Goal: Information Seeking & Learning: Compare options

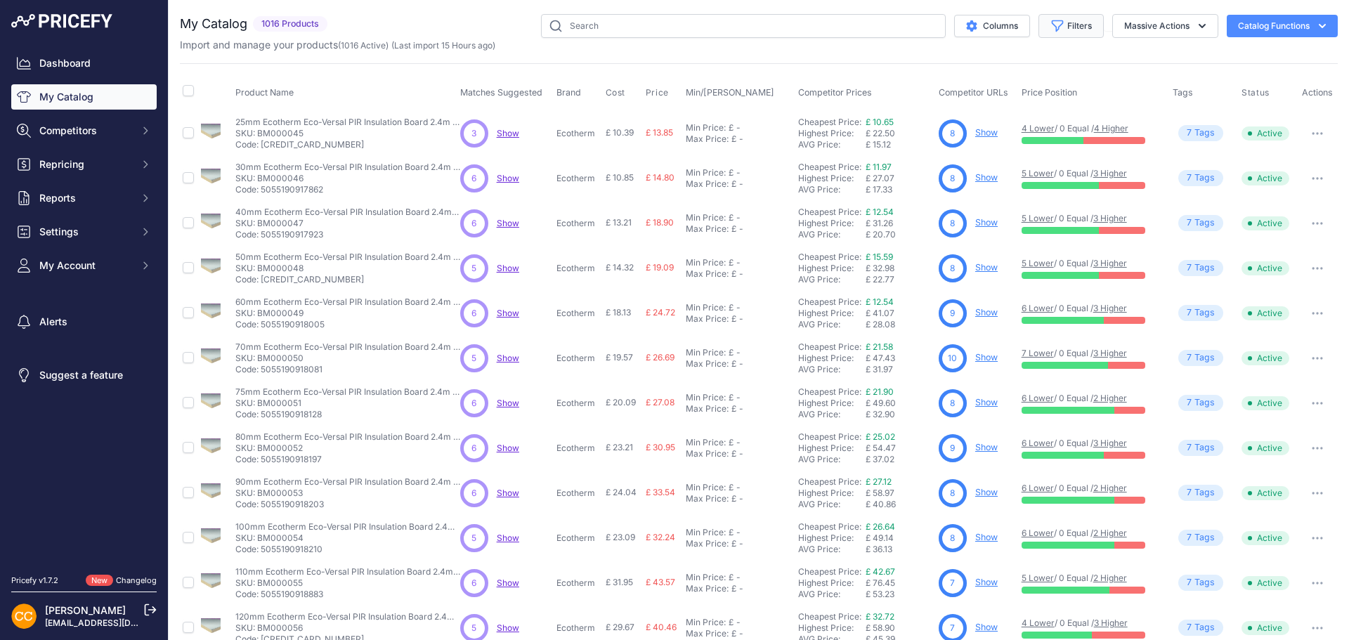
click at [1058, 24] on button "Filters" at bounding box center [1070, 26] width 65 height 24
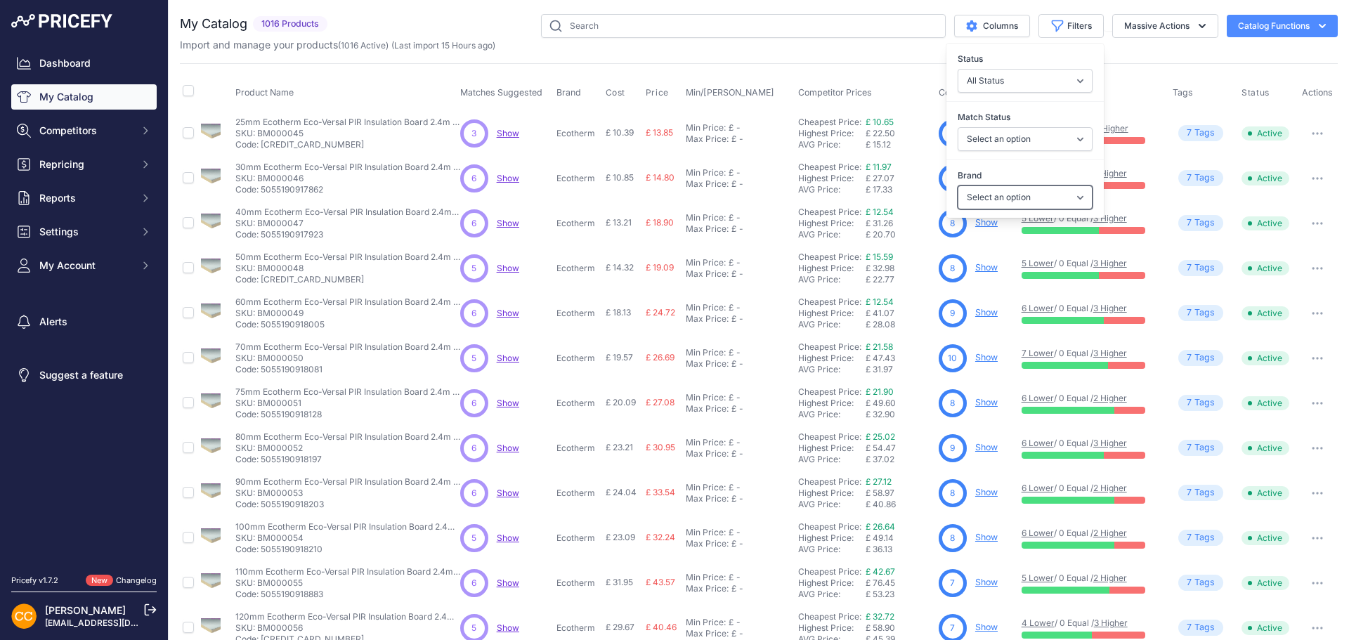
click at [994, 198] on select "Select an option ambi-wall Bond It Breedon British Gypsum Celotex Durelis Ecore…" at bounding box center [1025, 197] width 135 height 24
select select "Superglass"
click at [958, 185] on select "Select an option ambi-wall Bond It Breedon British Gypsum Celotex Durelis Ecore…" at bounding box center [1025, 197] width 135 height 24
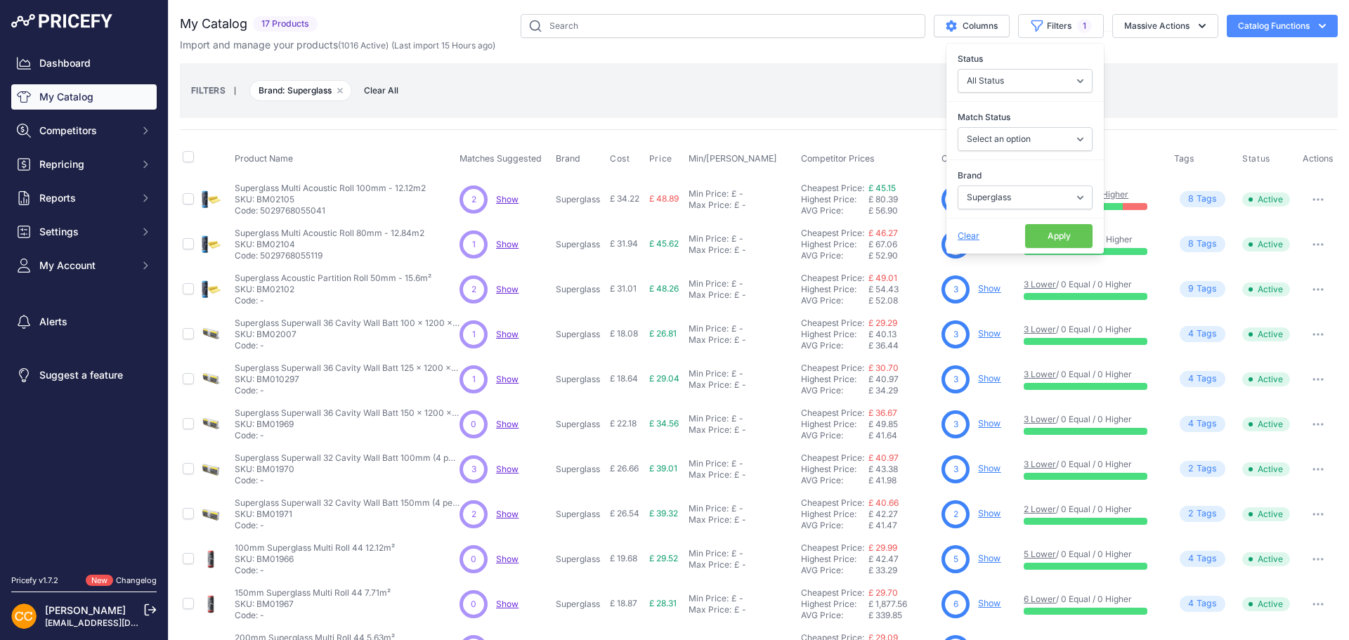
click at [1053, 233] on button "Apply" at bounding box center [1058, 236] width 67 height 24
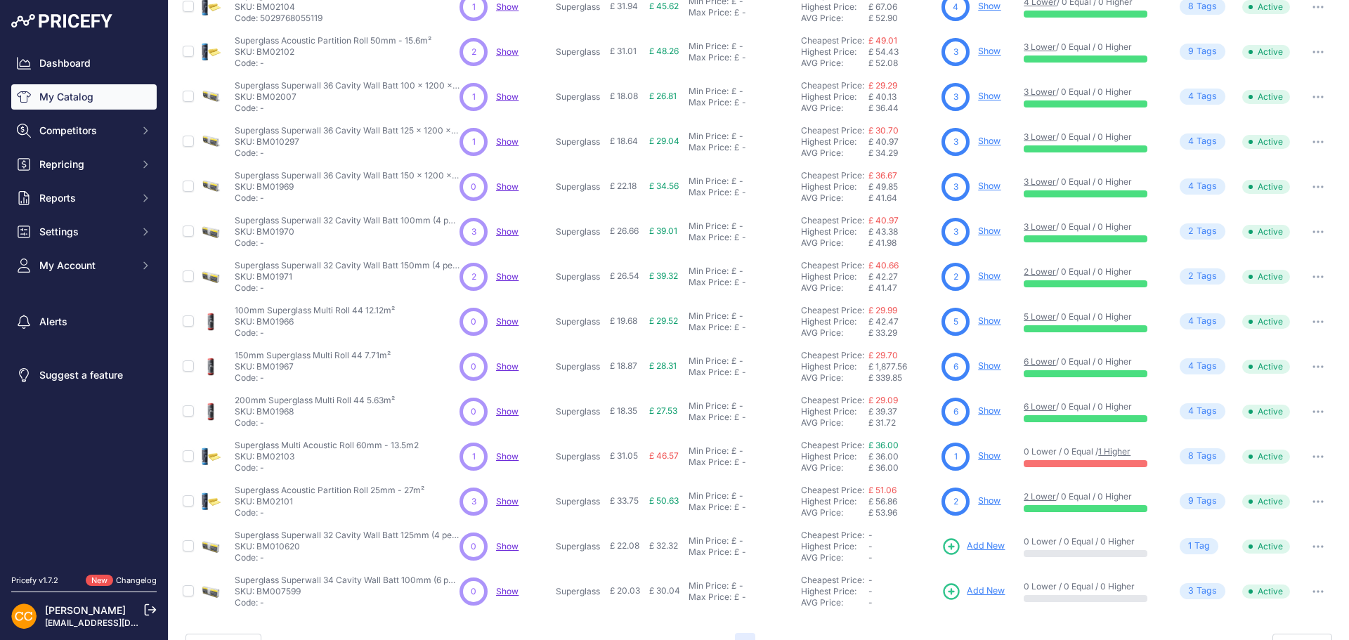
scroll to position [270, 0]
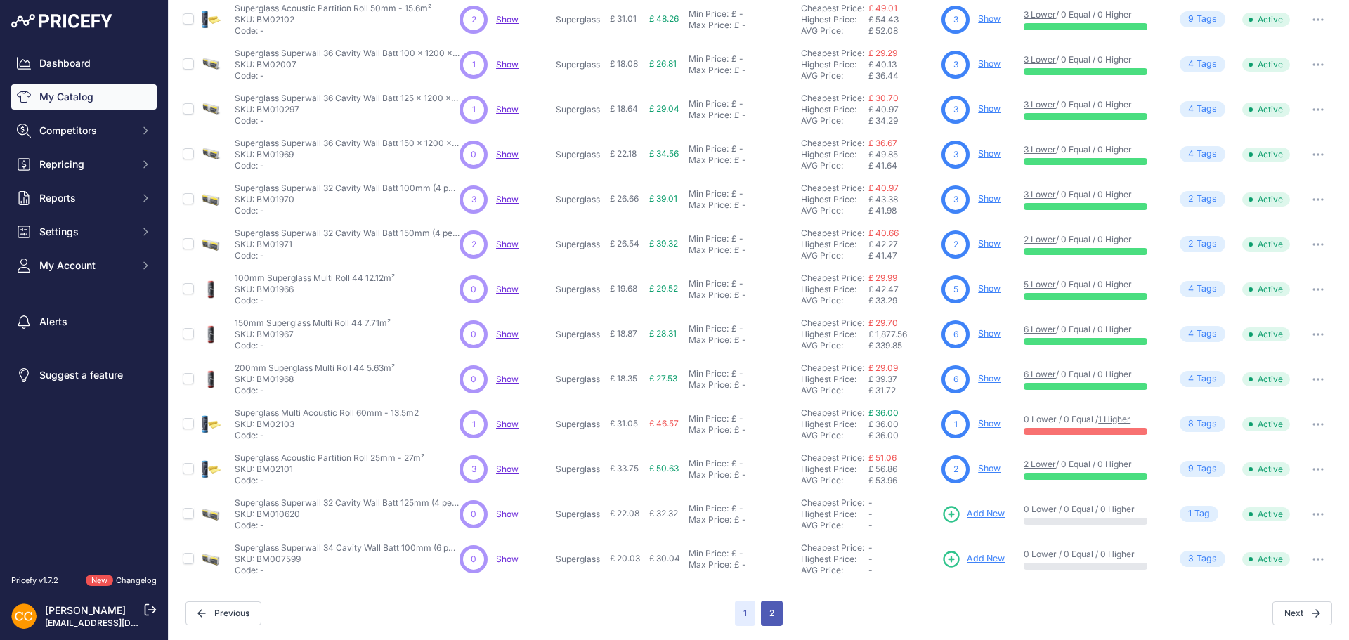
click at [774, 613] on button "2" at bounding box center [772, 613] width 22 height 25
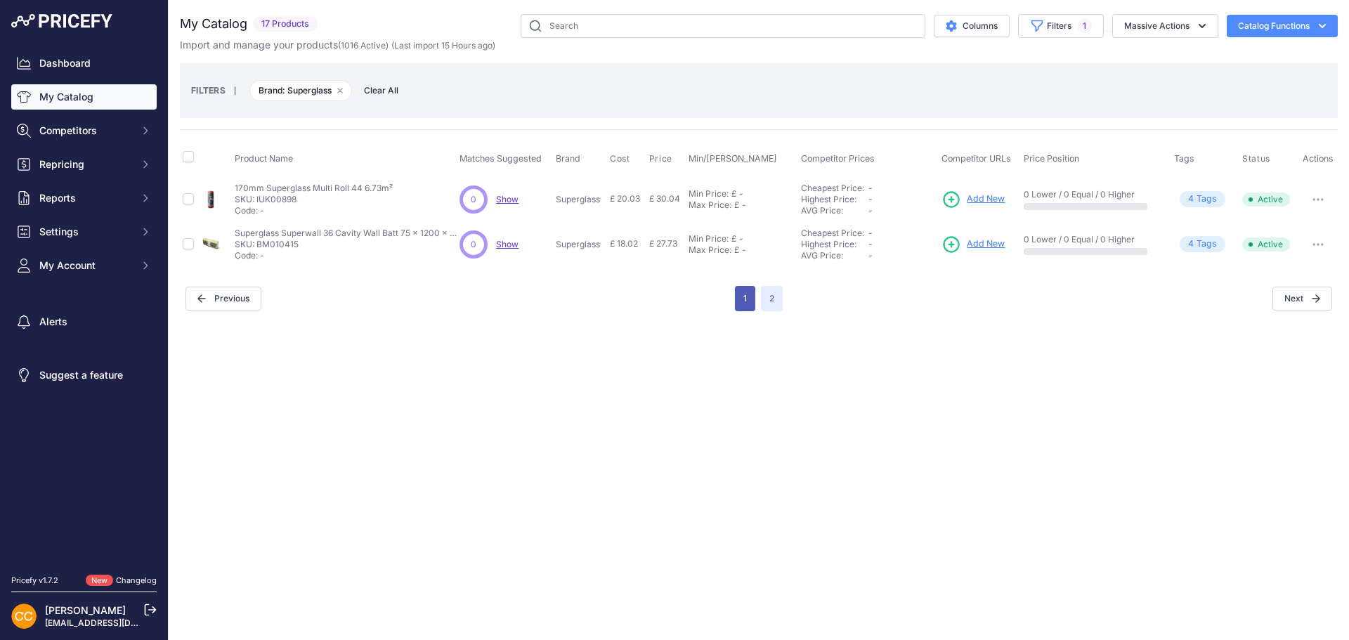
click at [745, 299] on button "1" at bounding box center [745, 298] width 20 height 25
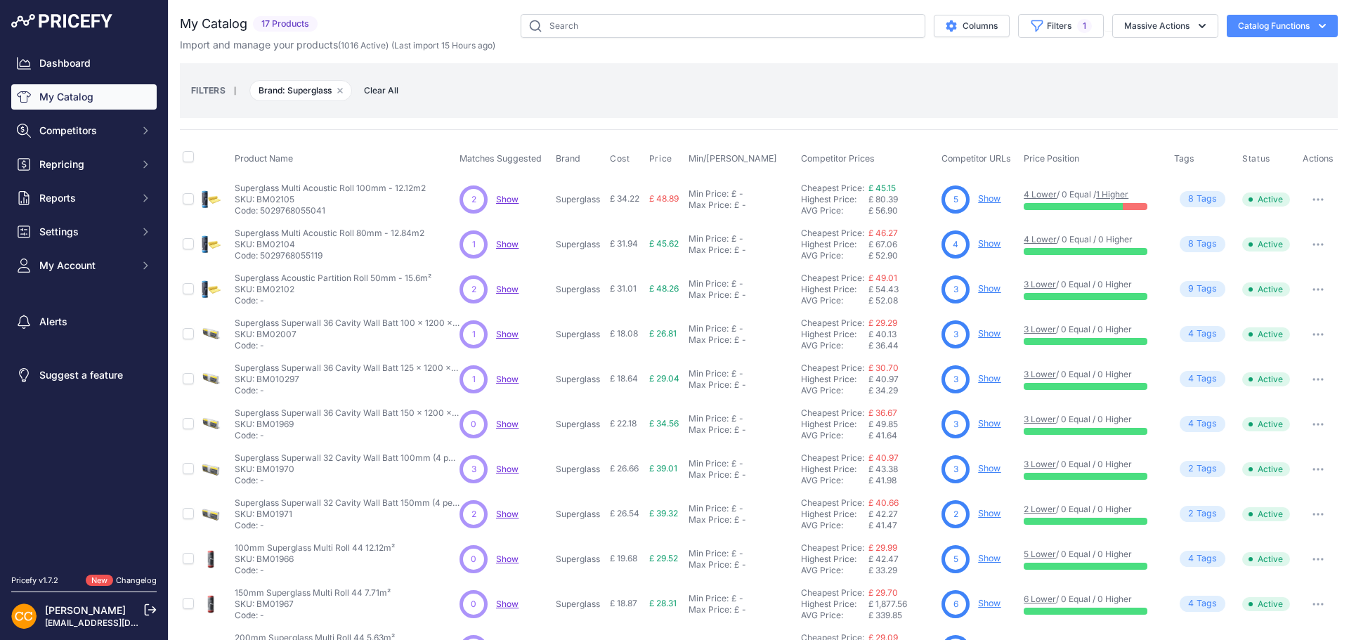
click at [984, 200] on link "Show" at bounding box center [989, 198] width 22 height 11
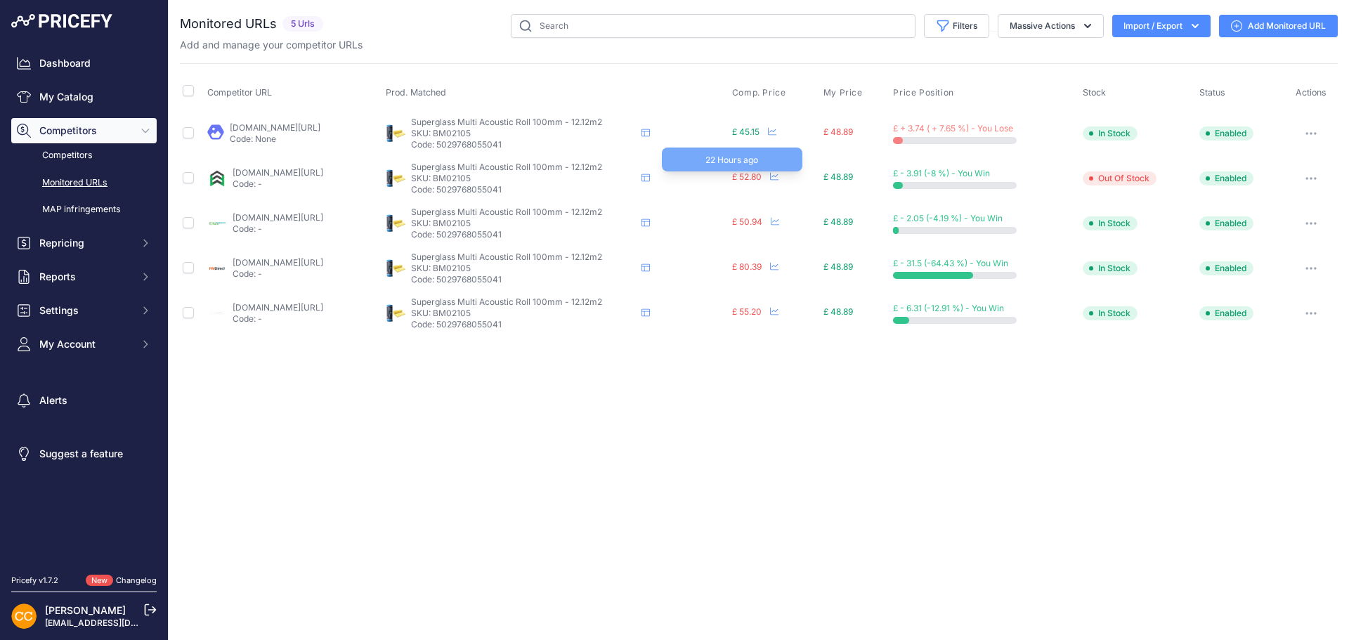
click at [762, 176] on span "£ 52.80" at bounding box center [747, 176] width 30 height 11
click at [294, 174] on link "insulationwholesale.co.uk/100mm-superglass-acoustic-roll-12-insulation/?prirule…" at bounding box center [278, 172] width 91 height 11
click at [323, 212] on link "buyinsulationonline.co.uk/product/superglass-multi-acoustic-roll-insulation-101…" at bounding box center [278, 217] width 91 height 11
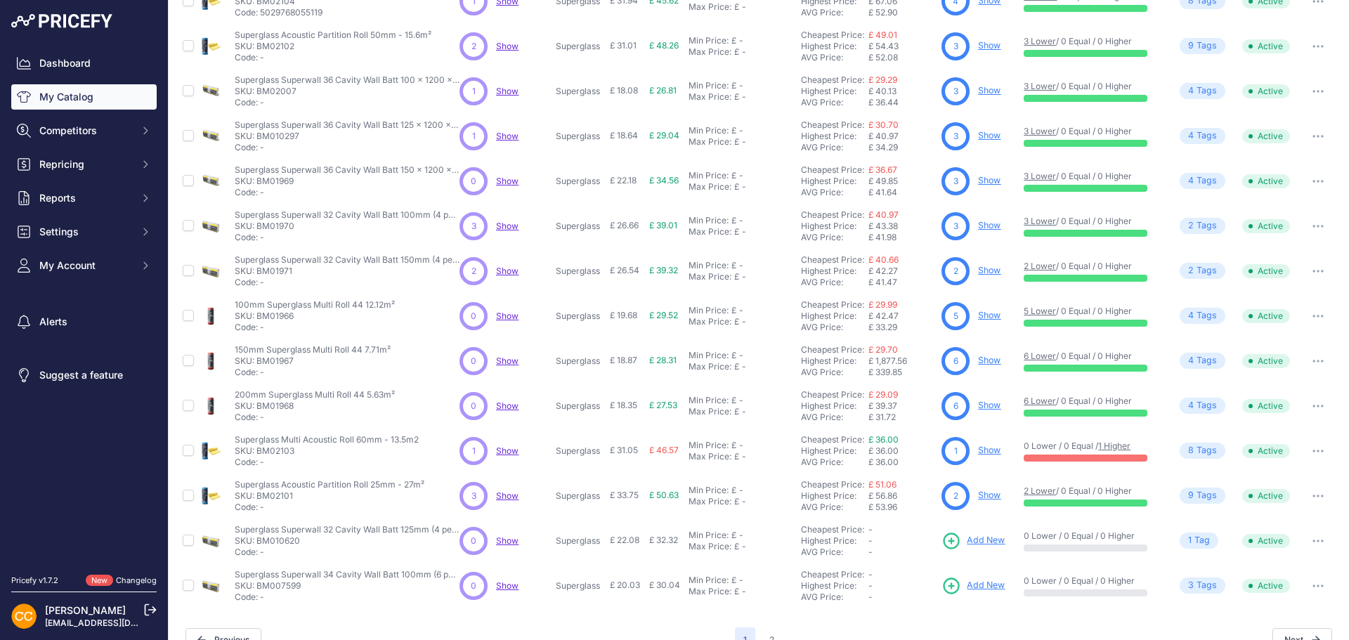
scroll to position [270, 0]
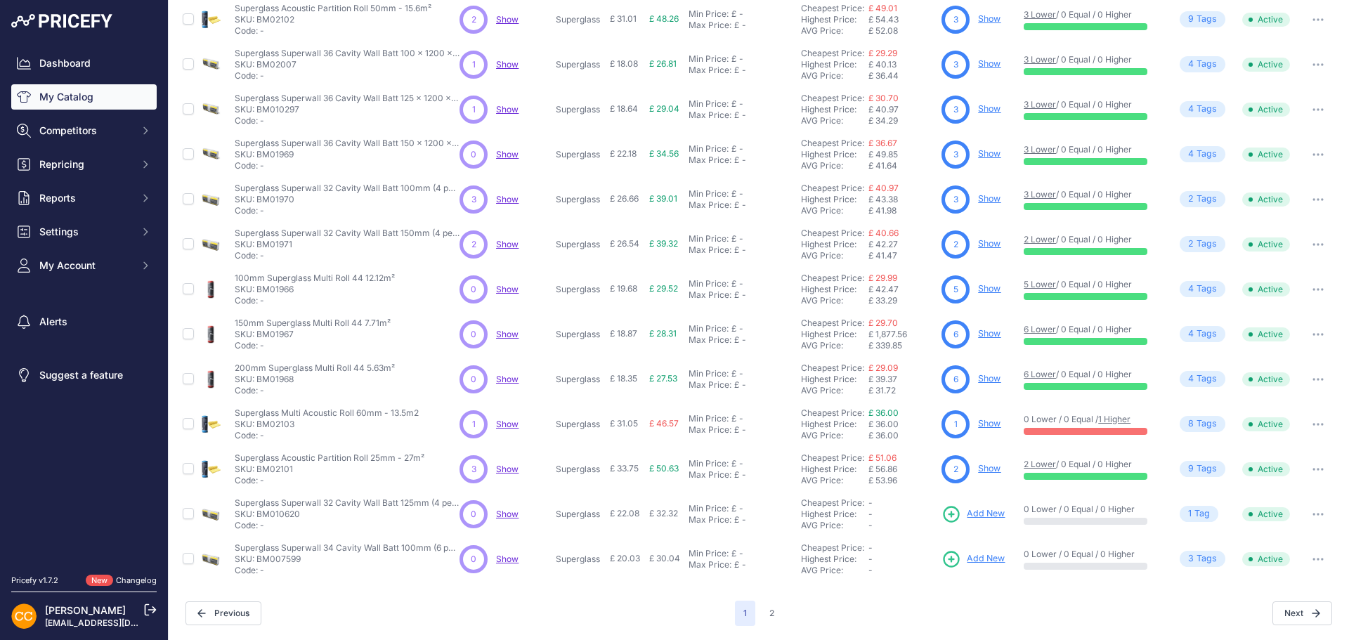
click at [978, 376] on link "Show" at bounding box center [989, 378] width 22 height 11
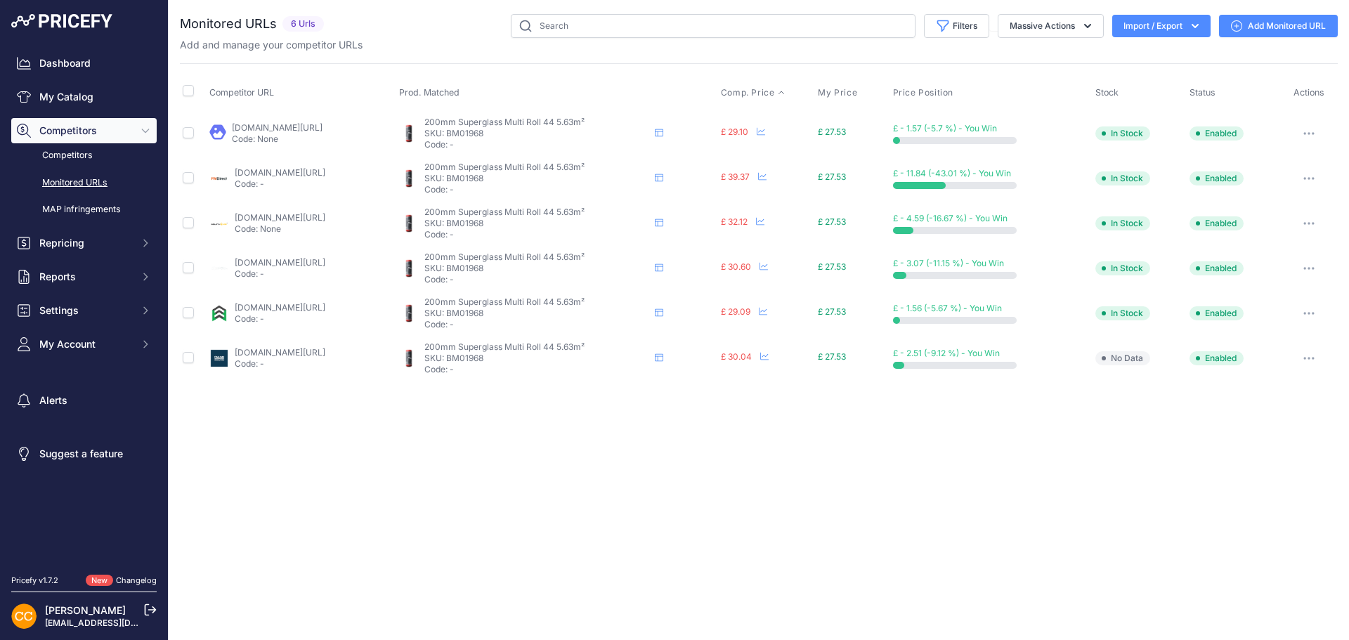
click at [775, 89] on span "Comp. Price" at bounding box center [748, 92] width 54 height 11
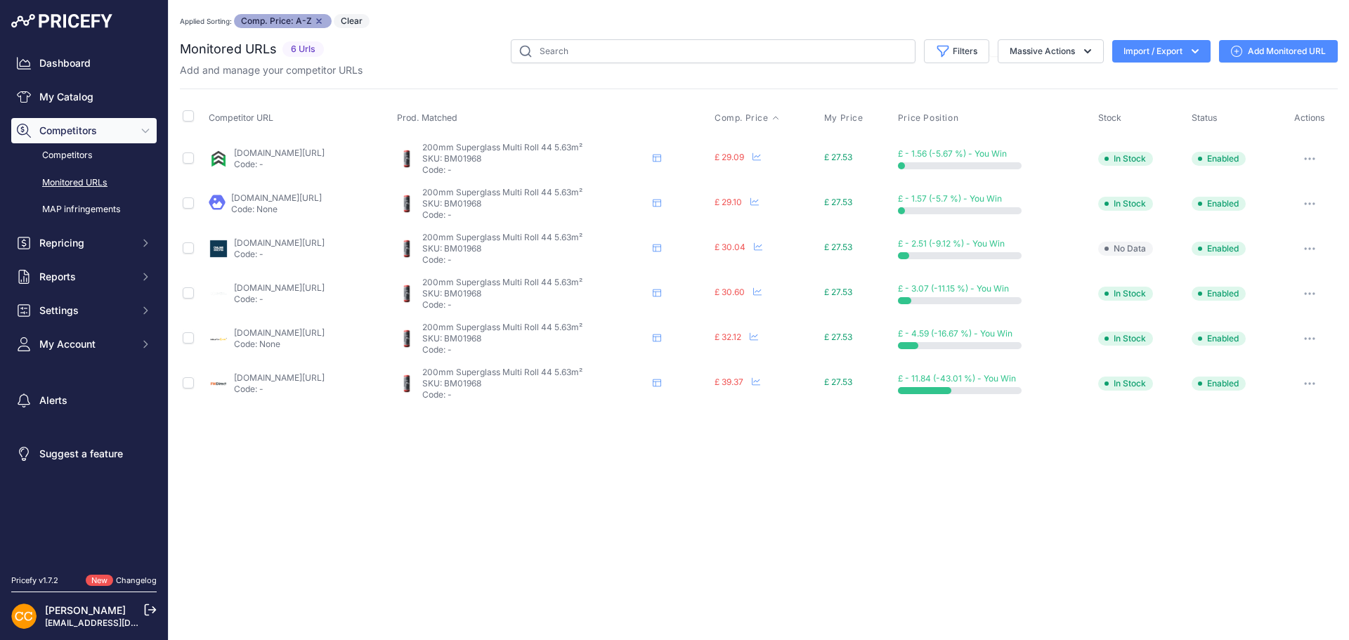
click at [287, 155] on link "insulationwholesale.co.uk/200mm-loft-roll-insulation-multi-roll-44-superglass-5…" at bounding box center [279, 153] width 91 height 11
click at [304, 197] on link "buildingmaterialsyorkshire.co.uk/products/superglass-multi-roll-44-170mm-6-9m2-…" at bounding box center [276, 198] width 91 height 11
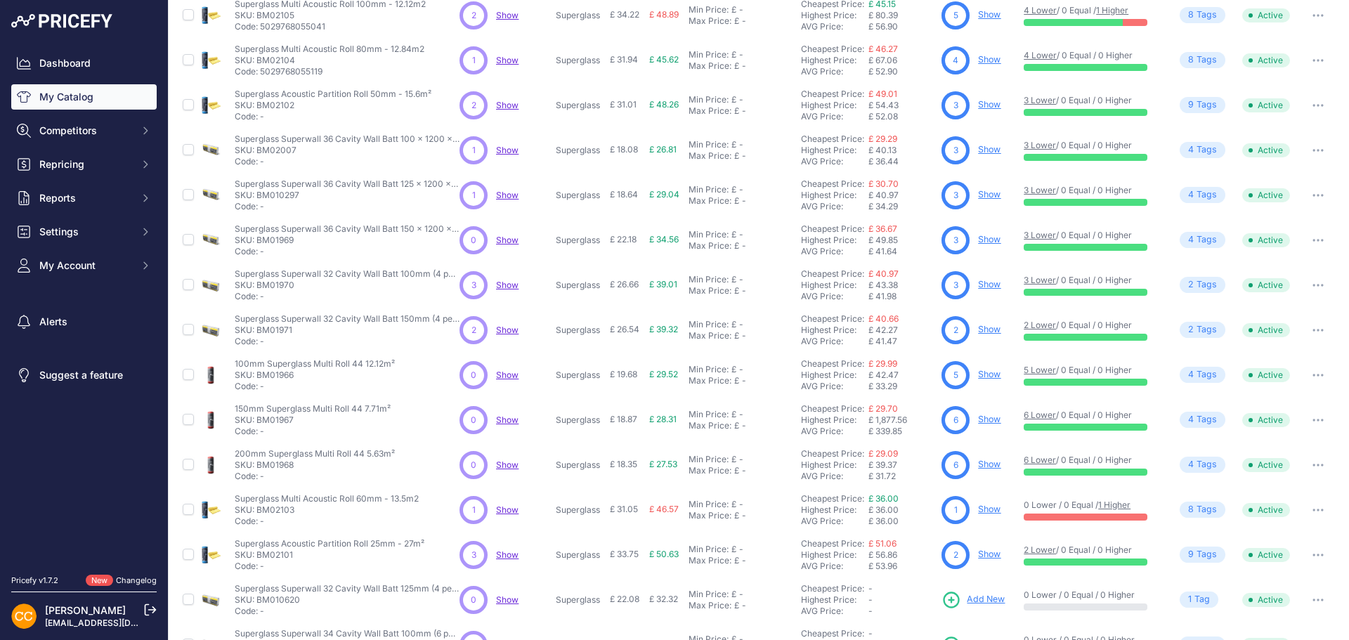
scroll to position [270, 0]
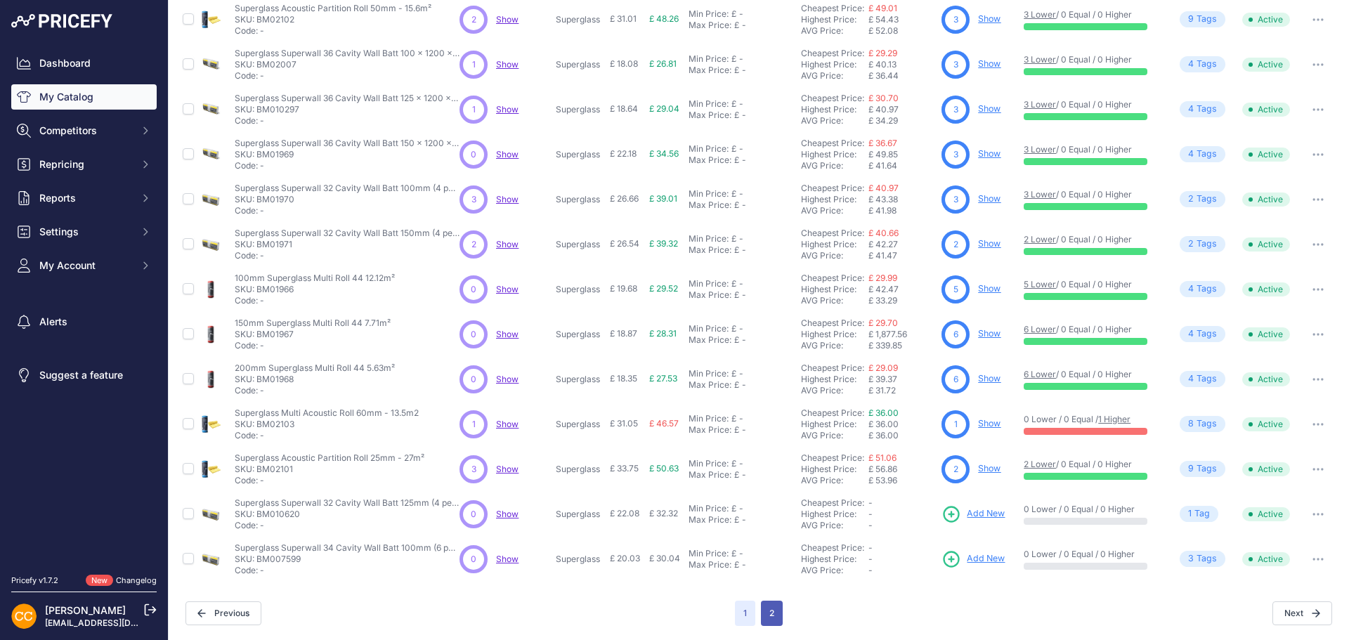
click at [761, 614] on button "2" at bounding box center [772, 613] width 22 height 25
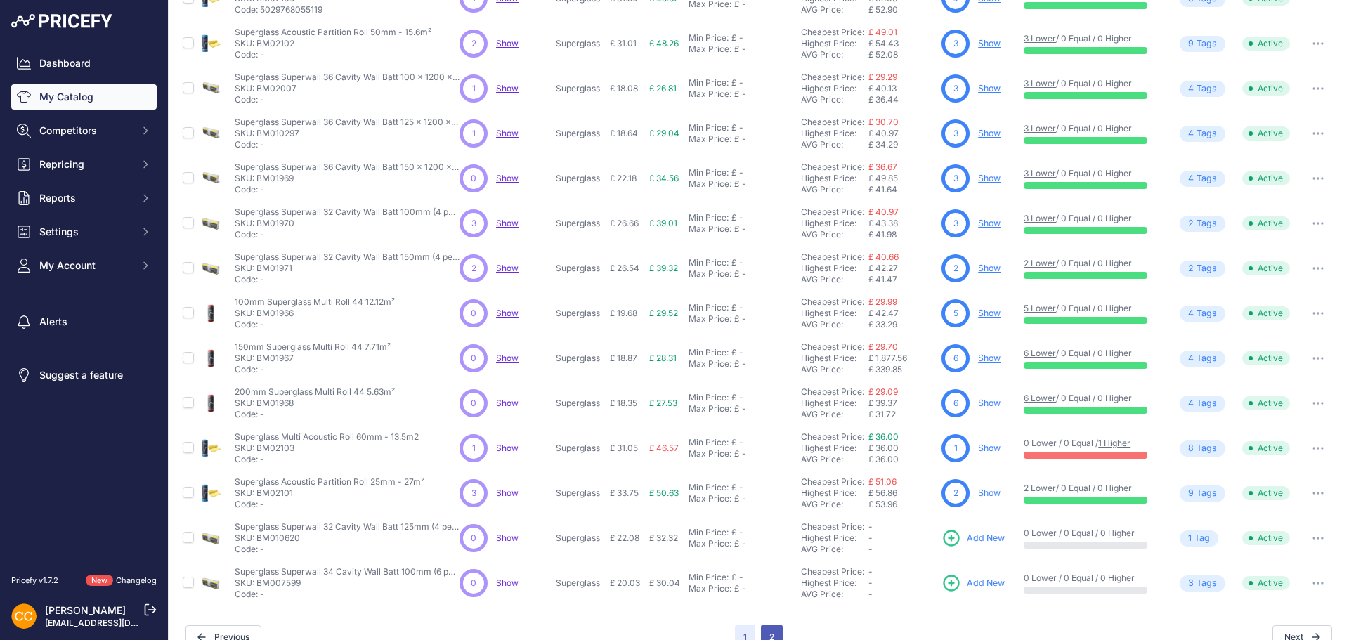
scroll to position [294, 0]
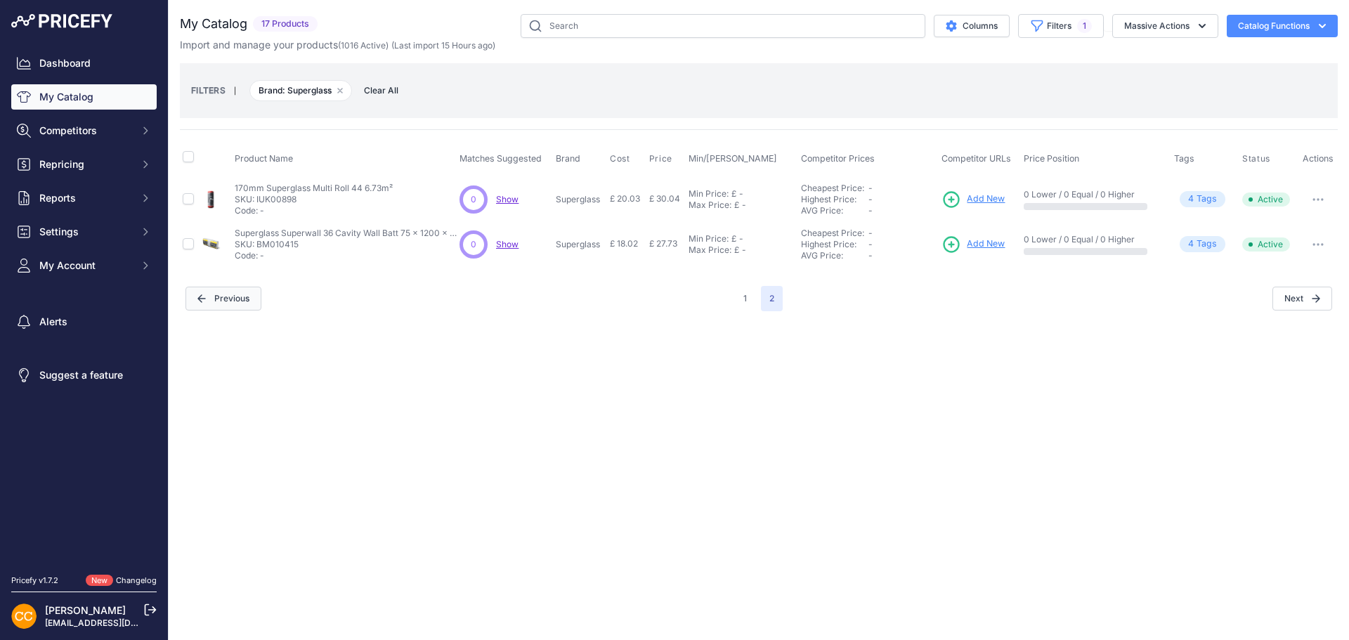
click at [222, 294] on button "Previous" at bounding box center [223, 299] width 76 height 24
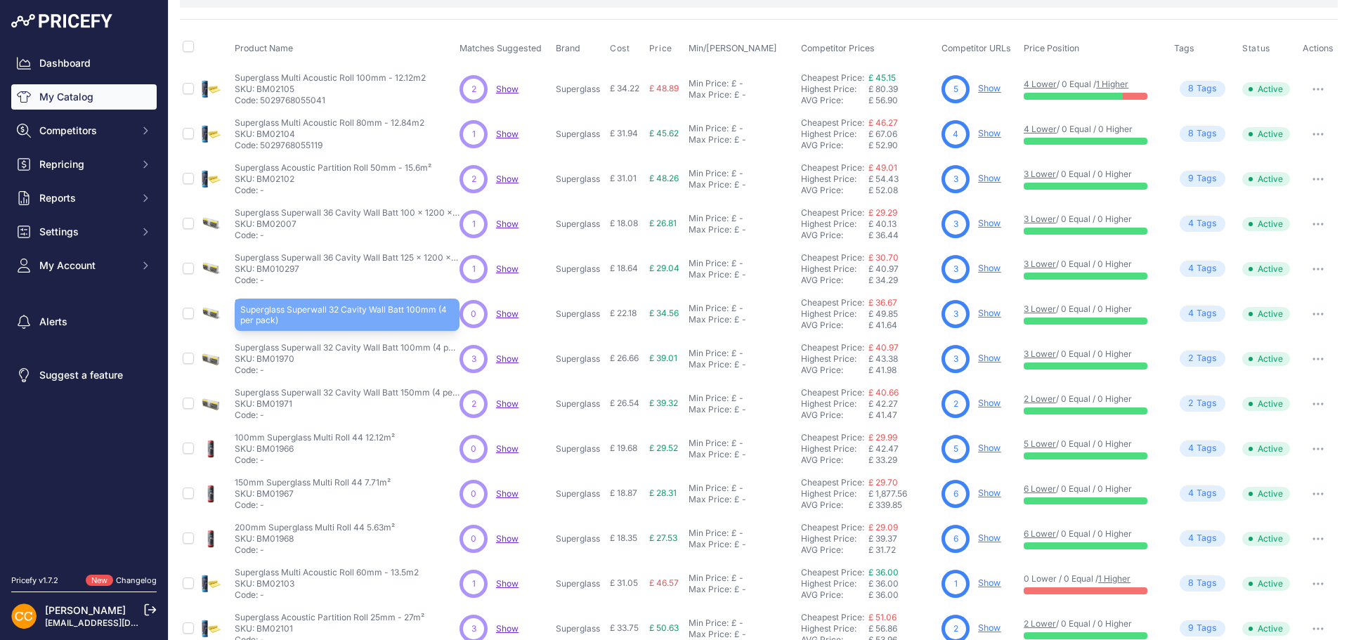
scroll to position [270, 0]
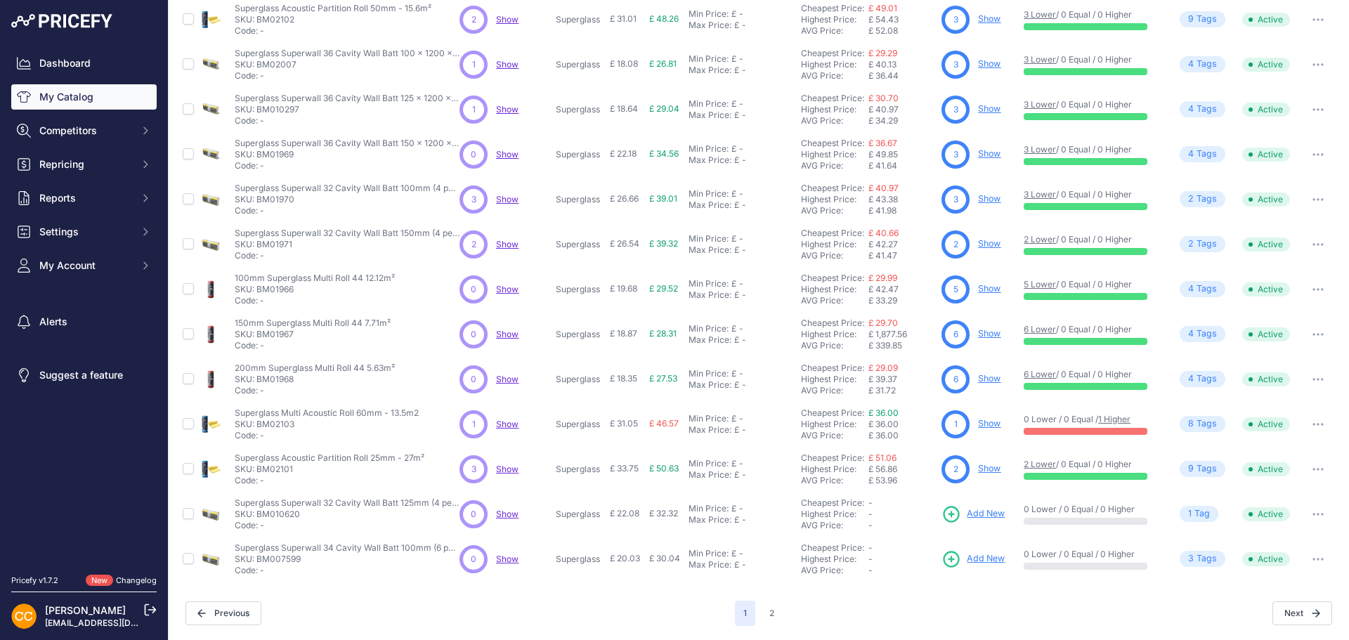
click at [989, 334] on link "Show" at bounding box center [989, 333] width 22 height 11
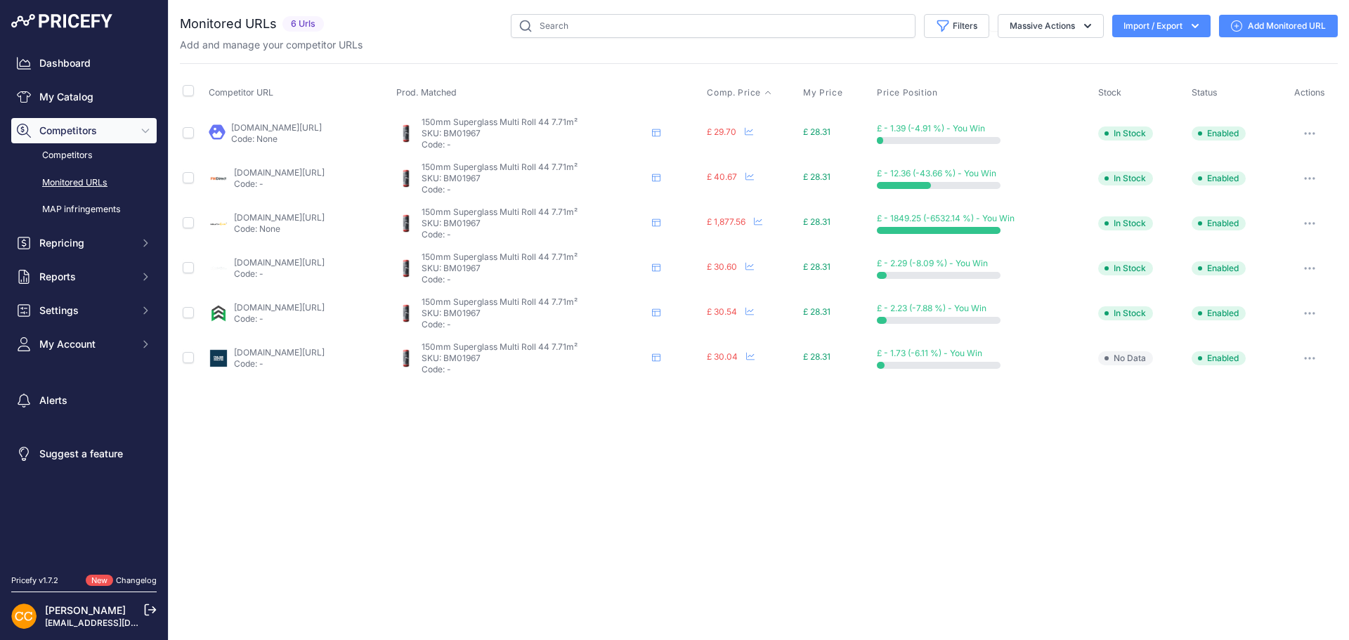
click at [761, 91] on span "Comp. Price" at bounding box center [734, 92] width 54 height 11
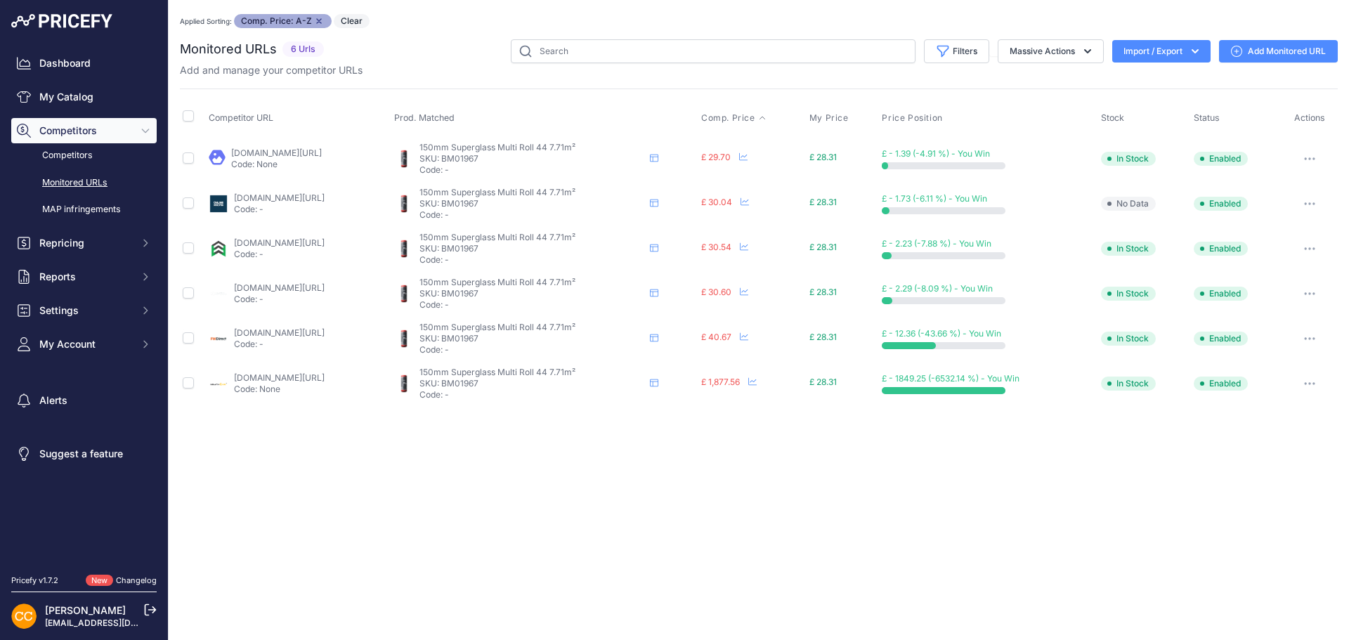
click at [301, 200] on link "onlineinsulation-sales.com/product/150mm-superglass-loft-insulation-multi-roll-…" at bounding box center [279, 198] width 91 height 11
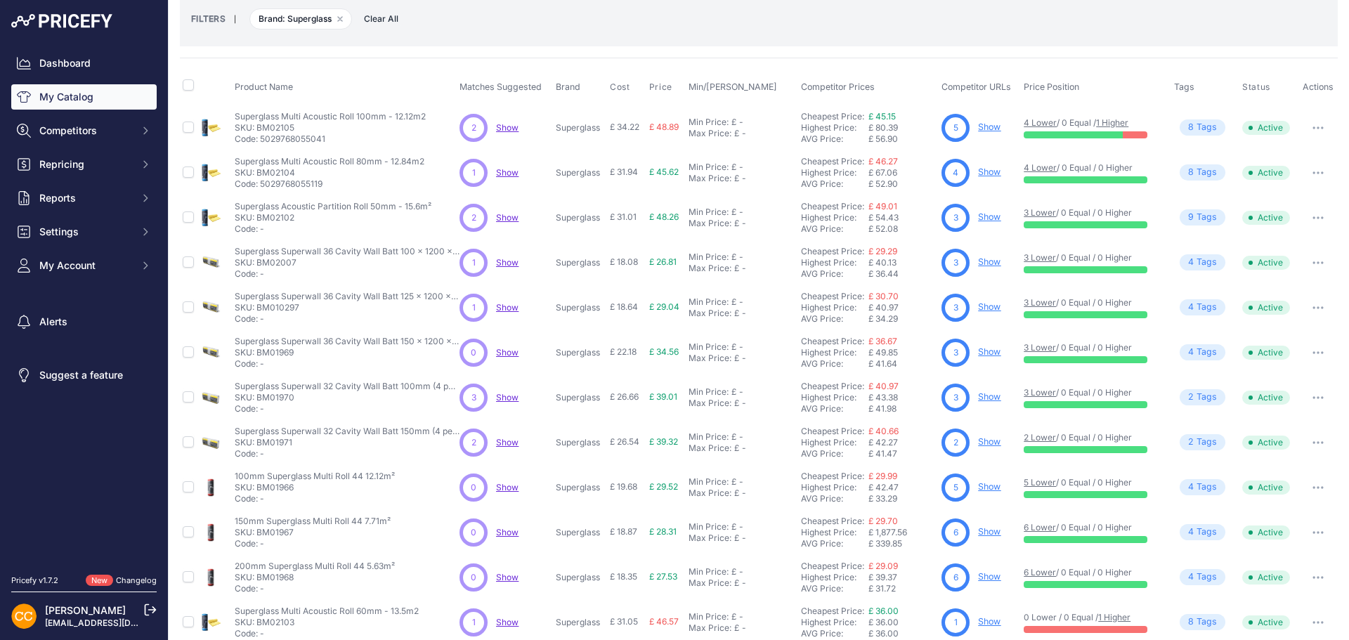
scroll to position [270, 0]
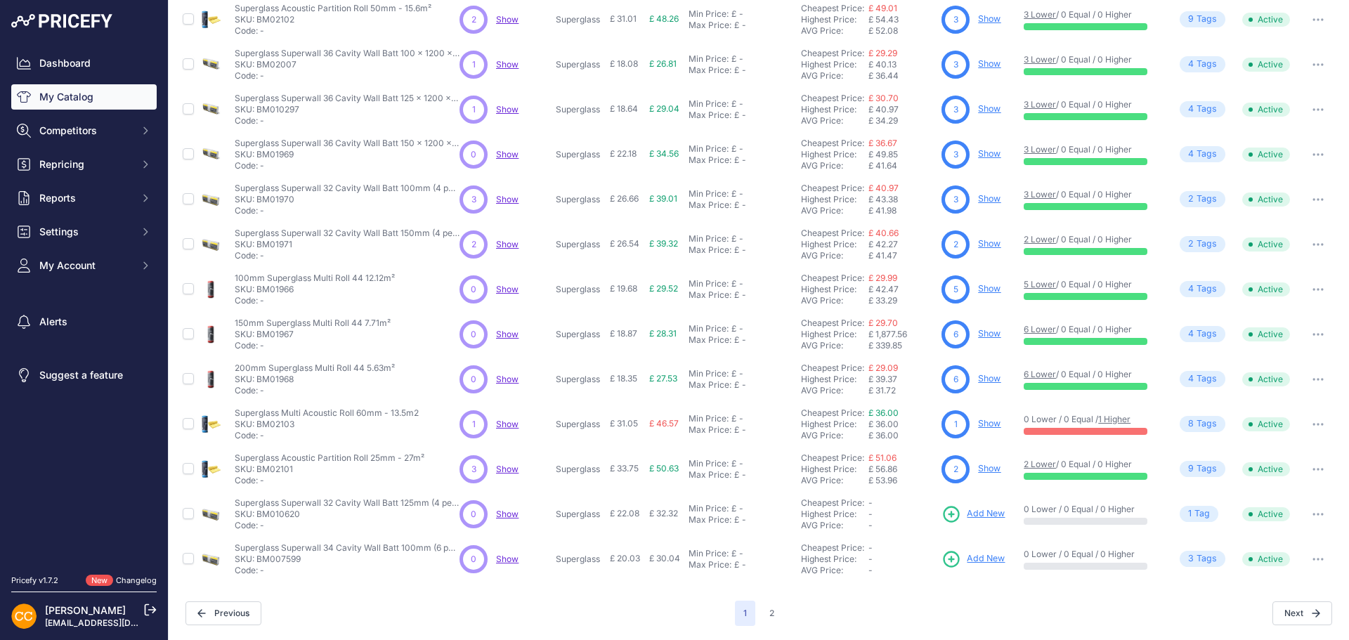
click at [986, 287] on link "Show" at bounding box center [989, 288] width 22 height 11
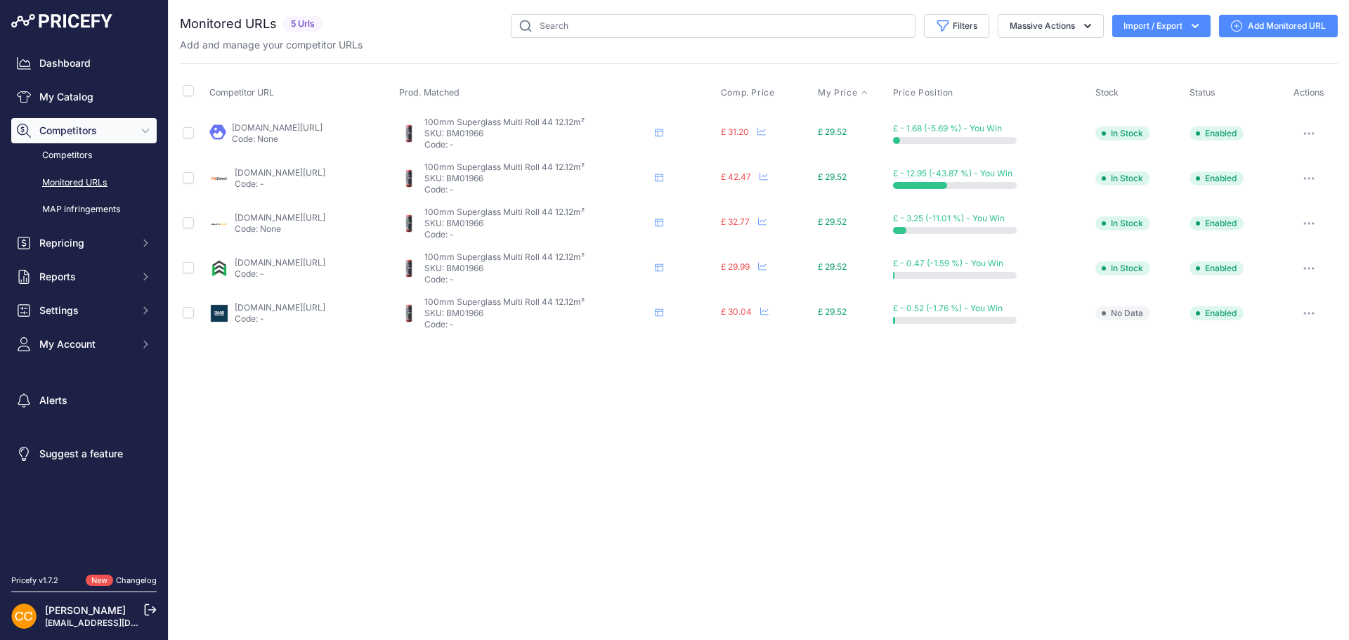
click at [857, 96] on span "My Price" at bounding box center [837, 92] width 39 height 11
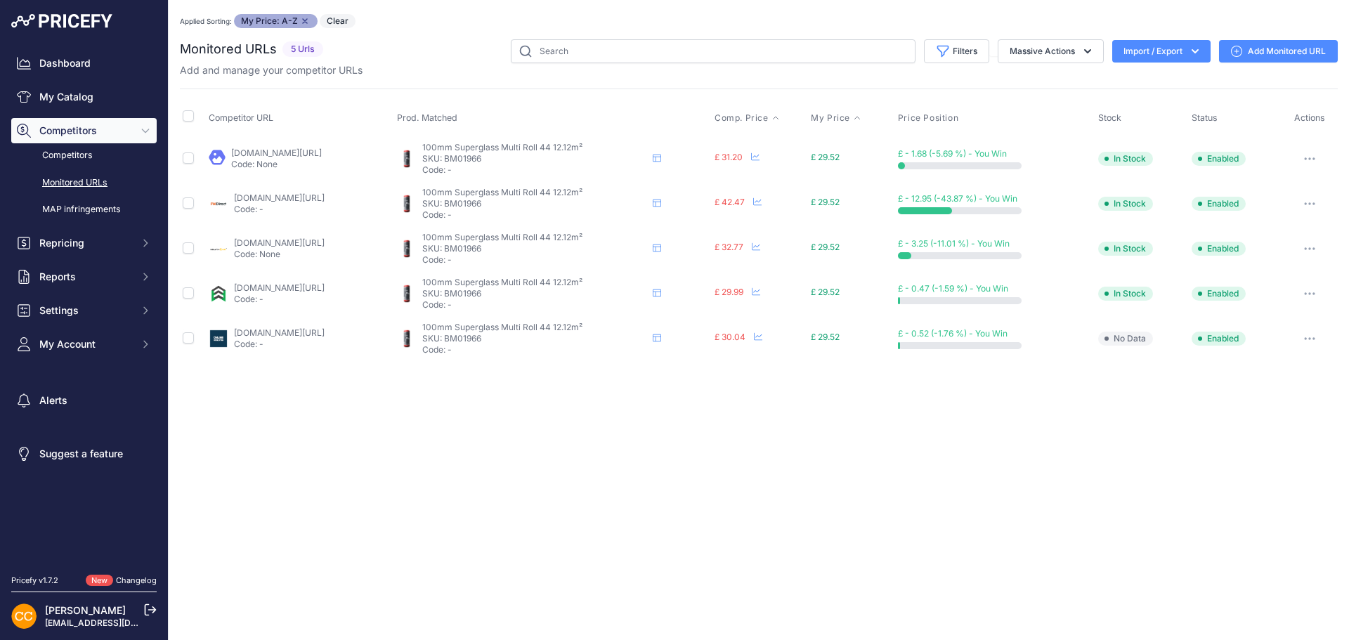
click at [769, 119] on span "Comp. Price" at bounding box center [742, 117] width 54 height 11
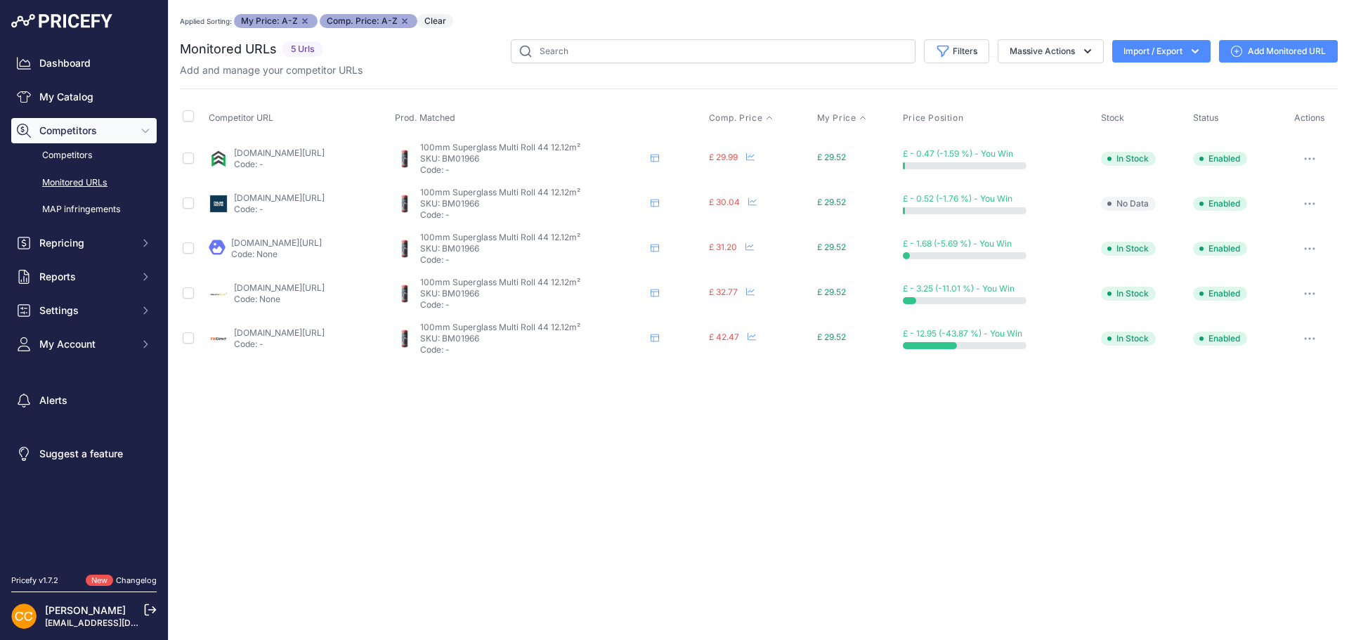
click at [263, 148] on link "[DOMAIN_NAME][URL]" at bounding box center [279, 153] width 91 height 11
click at [325, 155] on link "[DOMAIN_NAME][URL]" at bounding box center [279, 153] width 91 height 11
click at [325, 156] on link "[DOMAIN_NAME][URL]" at bounding box center [279, 153] width 91 height 11
